Goal: Navigation & Orientation: Find specific page/section

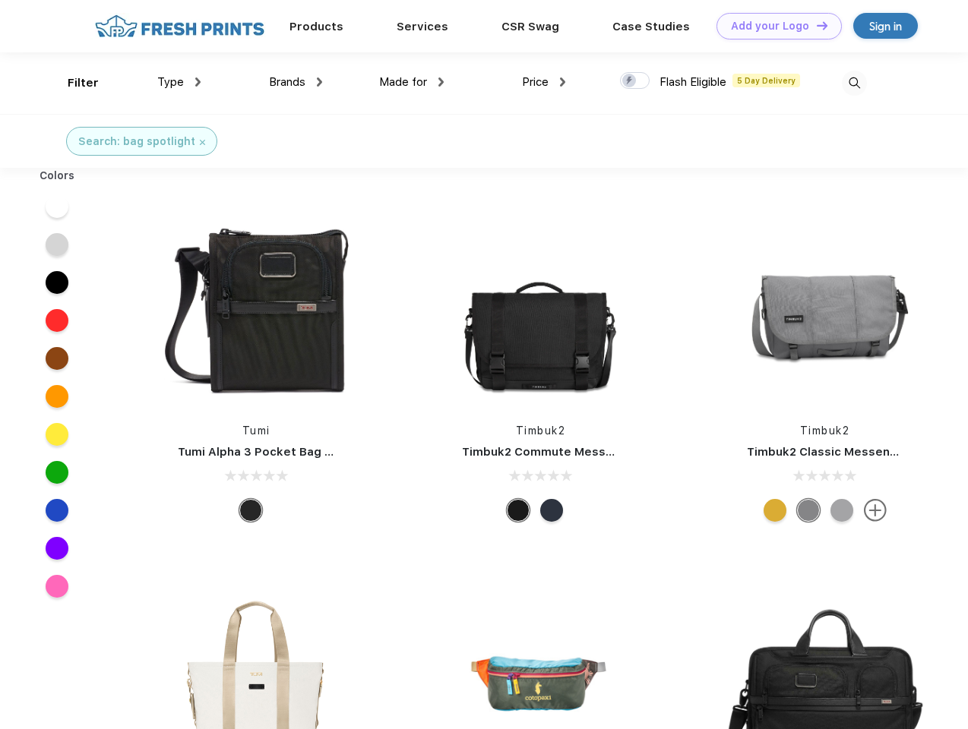
click at [773, 26] on link "Add your Logo Design Tool" at bounding box center [778, 26] width 125 height 27
click at [0, 0] on div "Design Tool" at bounding box center [0, 0] width 0 height 0
click at [815, 25] on link "Add your Logo Design Tool" at bounding box center [778, 26] width 125 height 27
click at [73, 83] on div "Filter" at bounding box center [83, 82] width 31 height 17
click at [179, 82] on span "Type" at bounding box center [170, 82] width 27 height 14
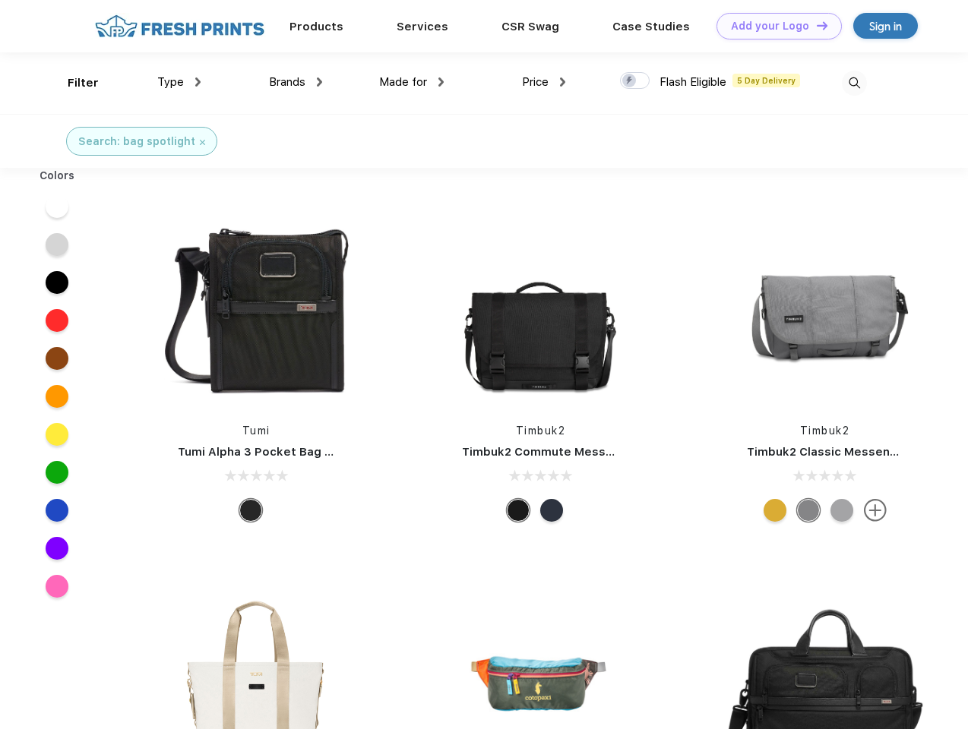
click at [295, 82] on span "Brands" at bounding box center [287, 82] width 36 height 14
click at [412, 82] on span "Made for" at bounding box center [403, 82] width 48 height 14
click at [544, 82] on span "Price" at bounding box center [535, 82] width 27 height 14
click at [635, 81] on div at bounding box center [635, 80] width 30 height 17
click at [630, 81] on input "checkbox" at bounding box center [625, 76] width 10 height 10
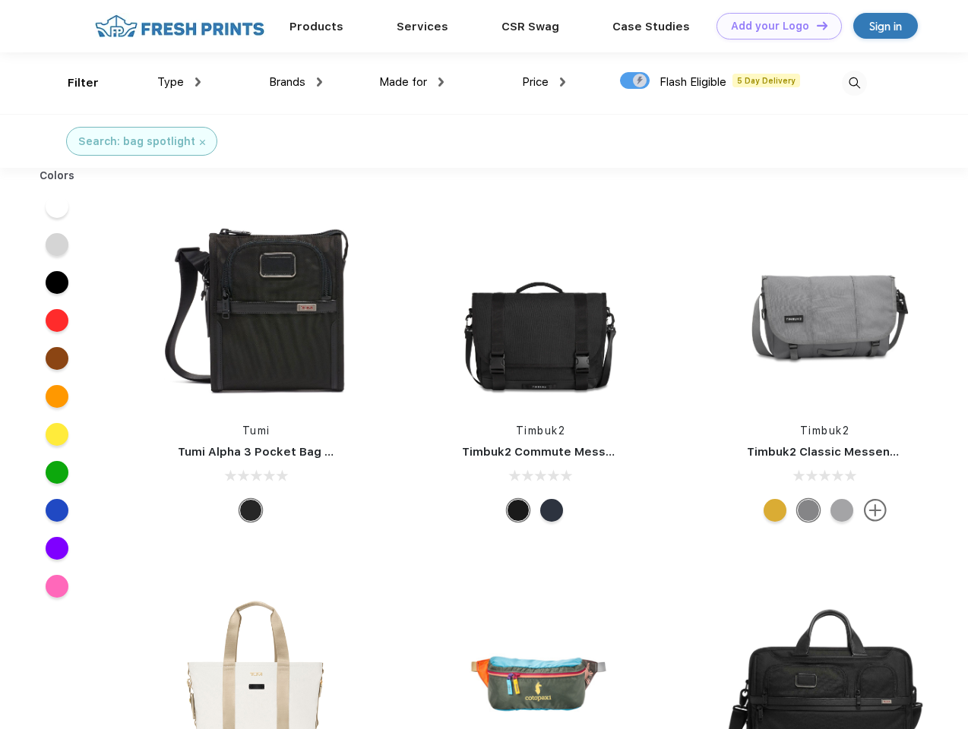
click at [854, 83] on img at bounding box center [854, 83] width 25 height 25
